Goal: Navigation & Orientation: Understand site structure

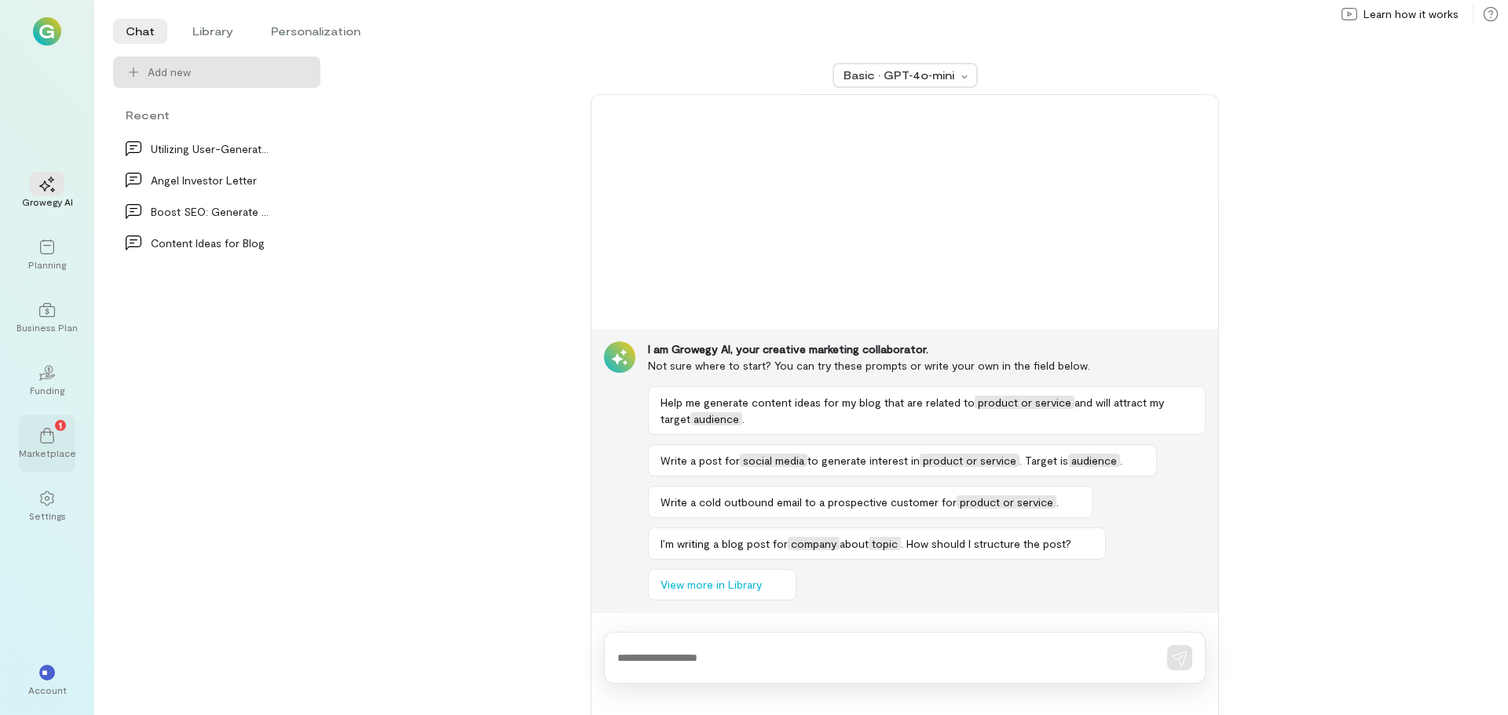
click at [56, 428] on div "1" at bounding box center [60, 425] width 11 height 11
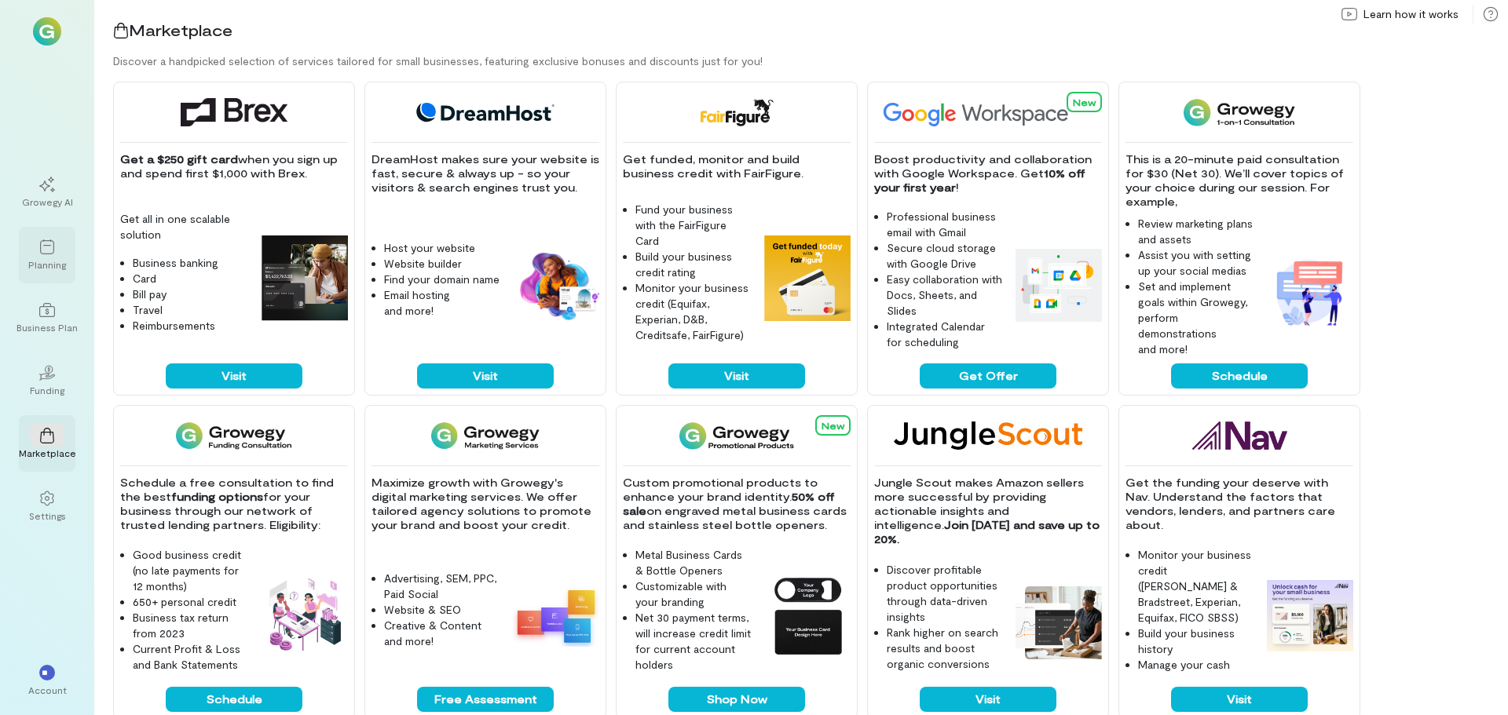
click at [43, 252] on icon at bounding box center [47, 248] width 16 height 16
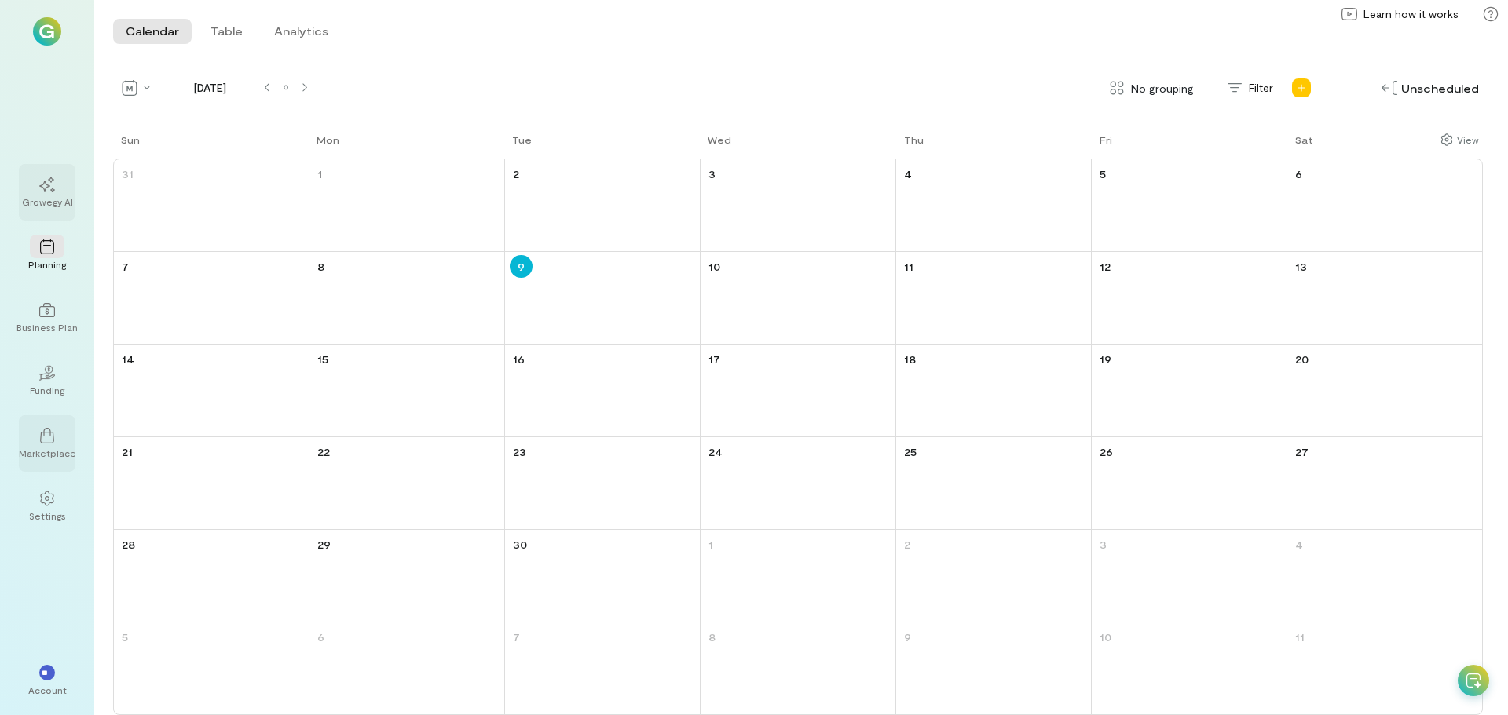
click at [47, 184] on icon at bounding box center [47, 185] width 16 height 16
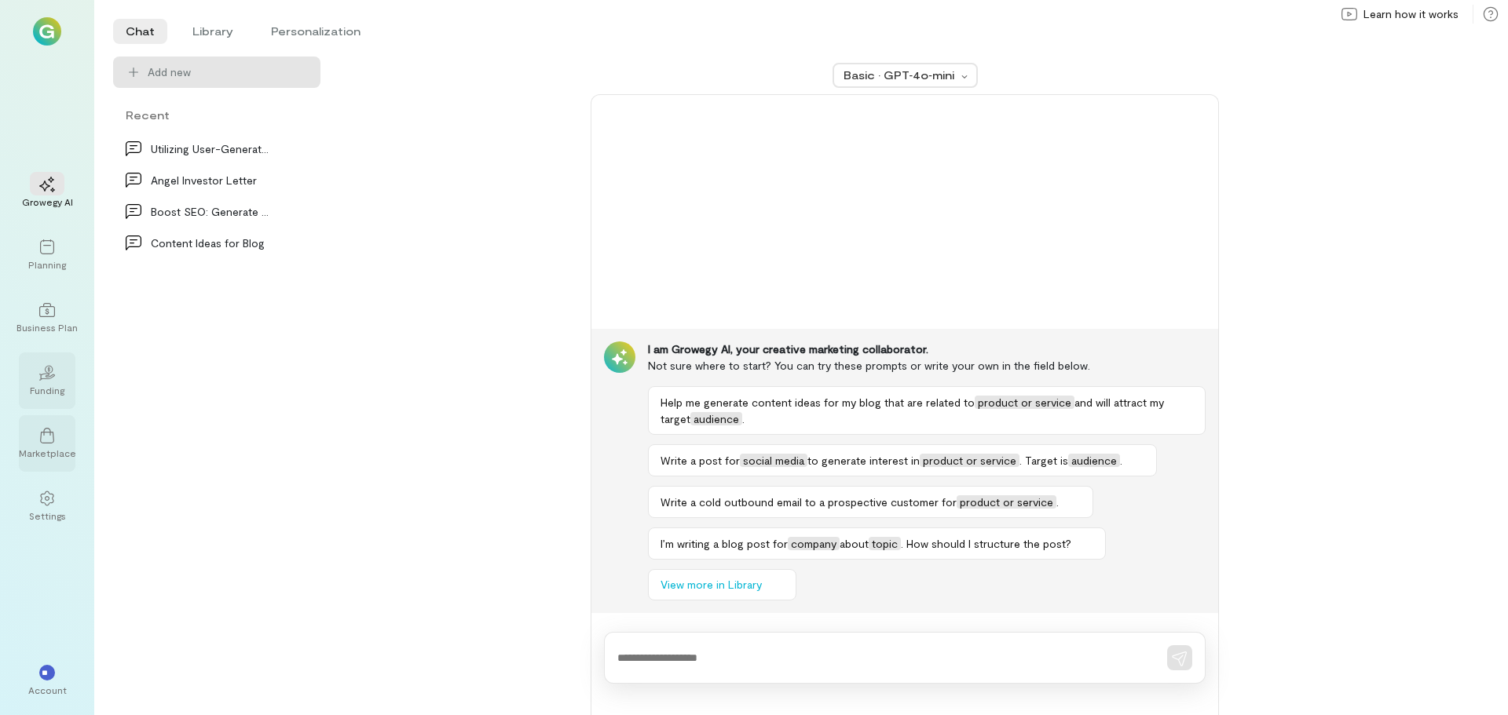
click at [46, 379] on icon at bounding box center [46, 376] width 17 height 7
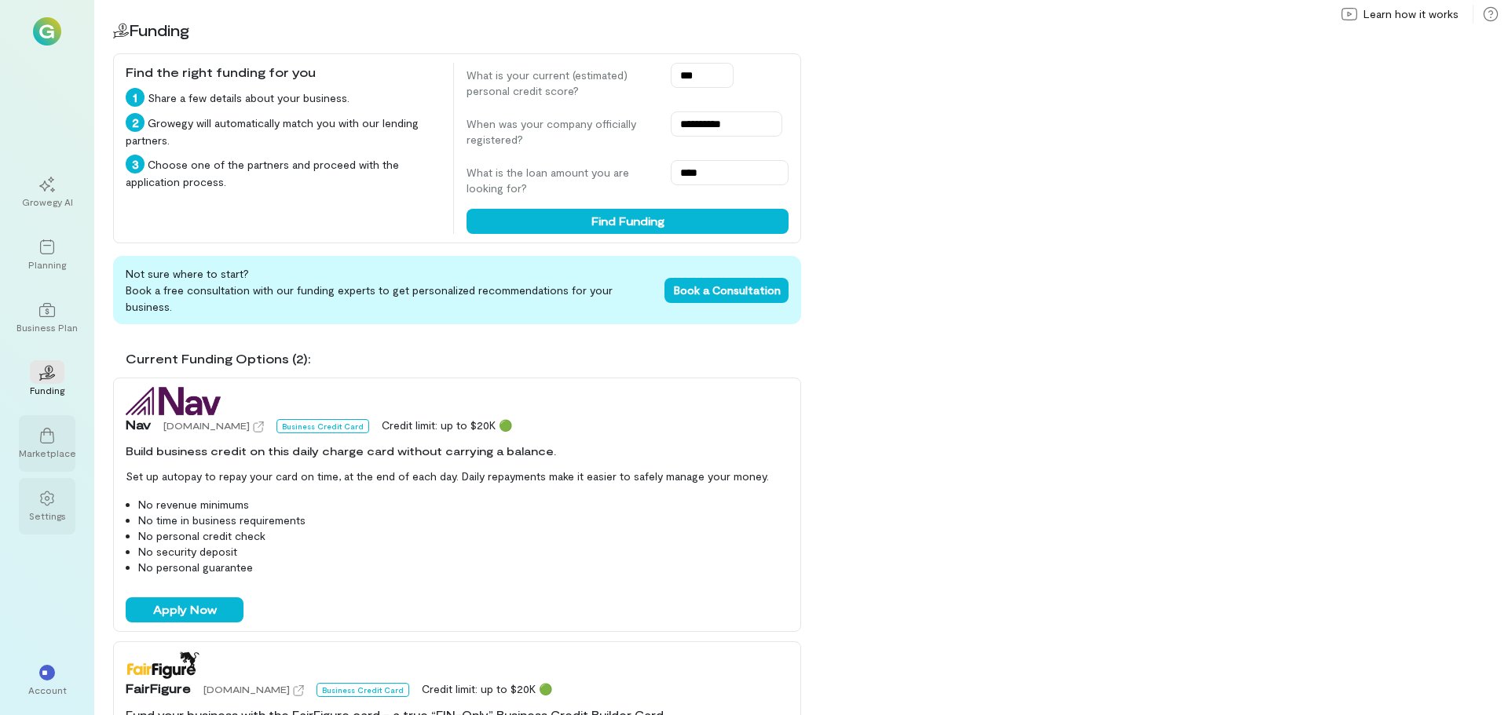
click at [42, 497] on icon at bounding box center [46, 498] width 13 height 15
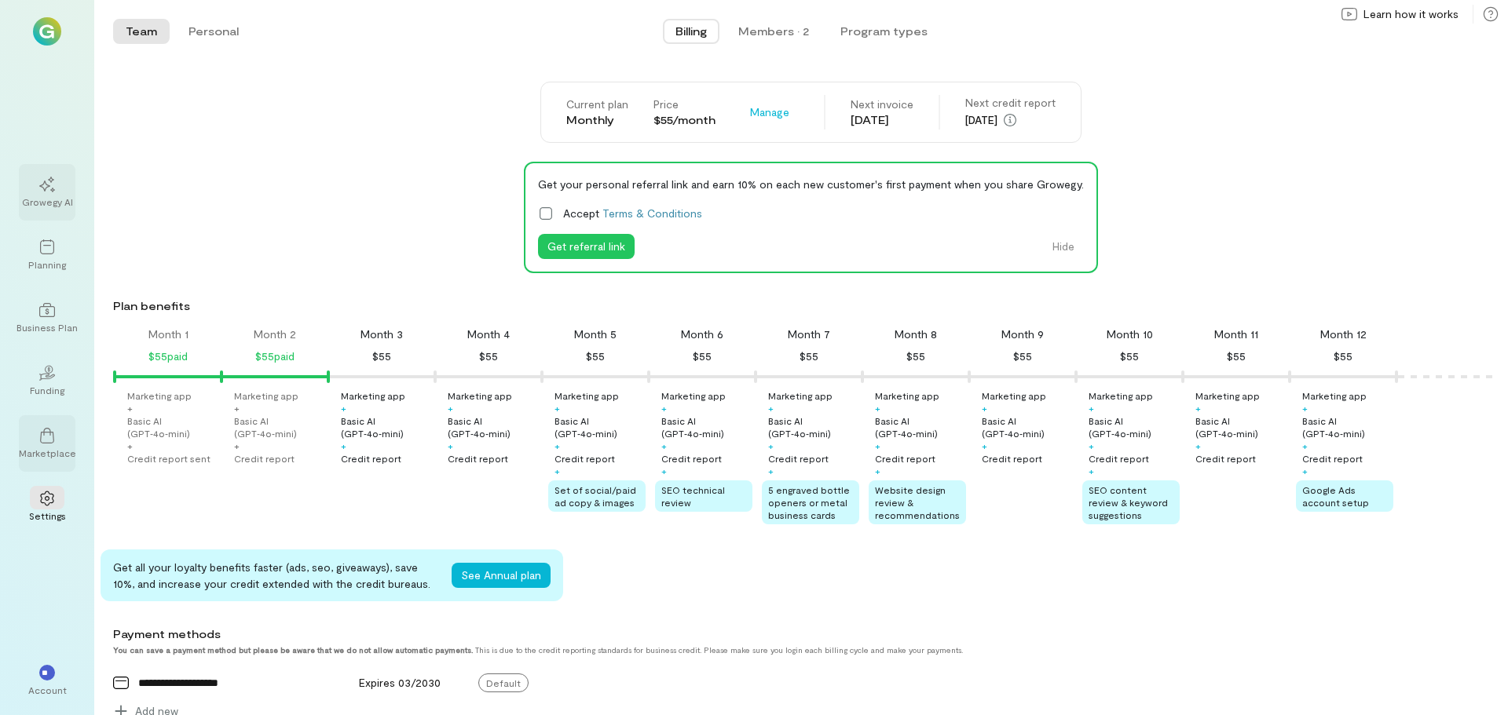
click at [47, 188] on icon at bounding box center [47, 185] width 16 height 16
